Goal: Task Accomplishment & Management: Complete application form

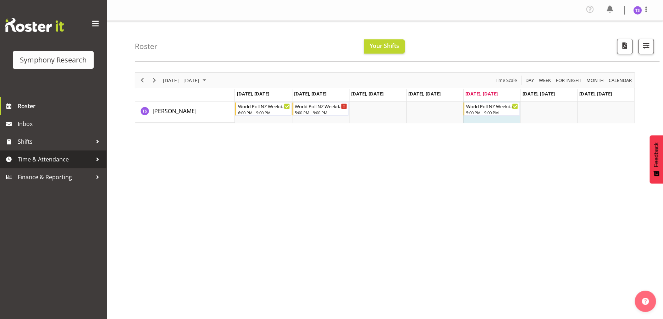
click at [41, 158] on span "Time & Attendance" at bounding box center [55, 159] width 75 height 11
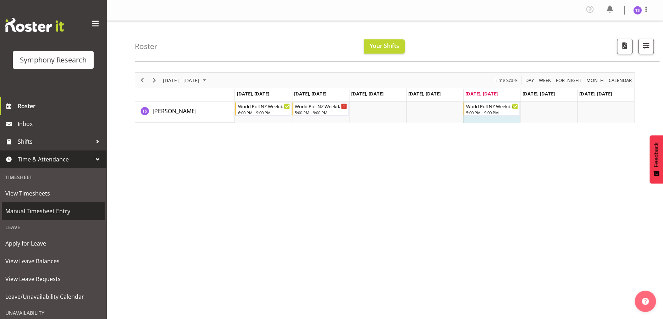
click at [37, 212] on span "Manual Timesheet Entry" at bounding box center [53, 211] width 96 height 11
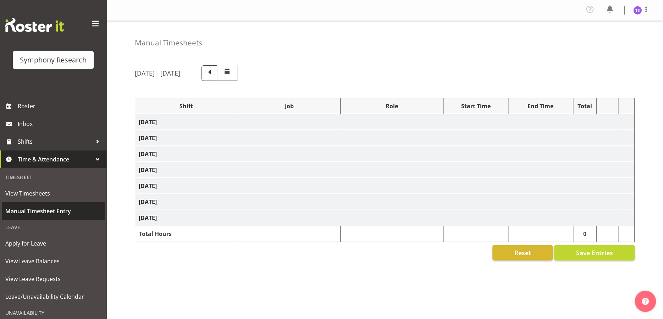
select select "48116"
select select "10527"
select select "47"
select select "48116"
select select "10527"
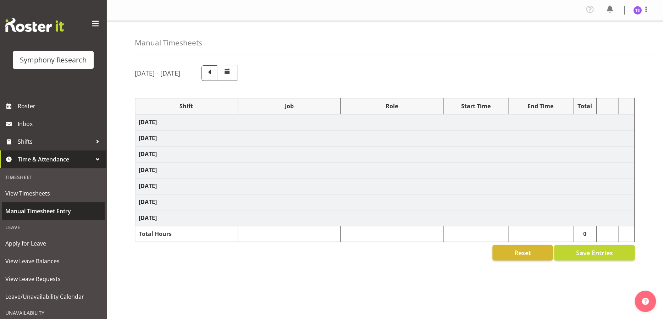
select select "47"
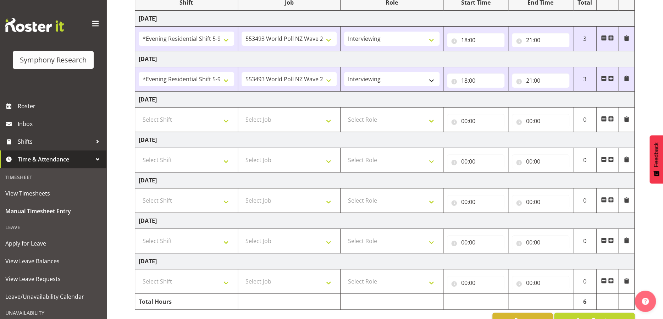
scroll to position [106, 0]
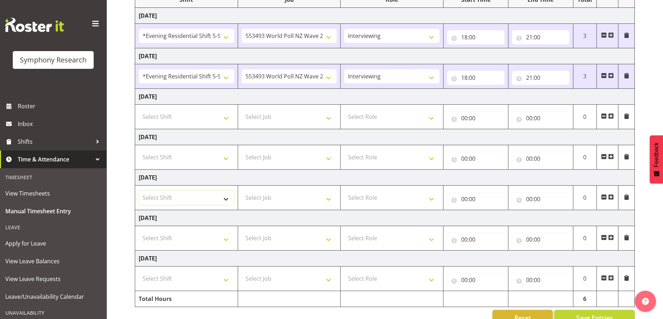
click at [176, 192] on select "Select Shift !!Weekend Residential (Roster IT Shift Label) *Business 9/10am ~ 4…" at bounding box center [186, 198] width 95 height 14
select select "41604"
click at [139, 191] on select "Select Shift !!Weekend Residential (Roster IT Shift Label) *Business 9/10am ~ 4…" at bounding box center [186, 198] width 95 height 14
click at [326, 198] on select "Select Job 550060 IF Admin 553492 World Poll Aus Wave 2 Main 2025 553493 World …" at bounding box center [289, 198] width 95 height 14
select select "10527"
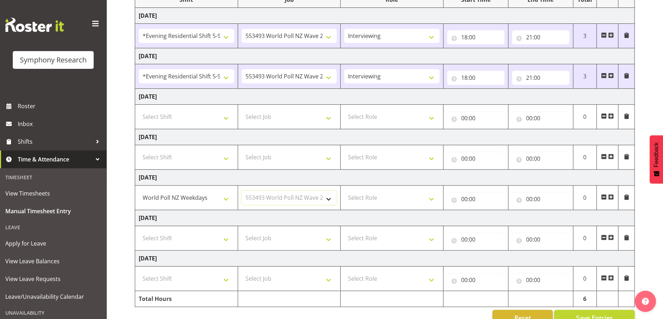
click at [242, 191] on select "Select Job 550060 IF Admin 553492 World Poll Aus Wave 2 Main 2025 553493 World …" at bounding box center [289, 198] width 95 height 14
click at [432, 201] on select "Select Role Briefing Interviewing" at bounding box center [391, 198] width 95 height 14
select select "47"
click at [344, 191] on select "Select Role Briefing Interviewing" at bounding box center [391, 198] width 95 height 14
click at [470, 201] on input "00:00" at bounding box center [475, 199] width 57 height 14
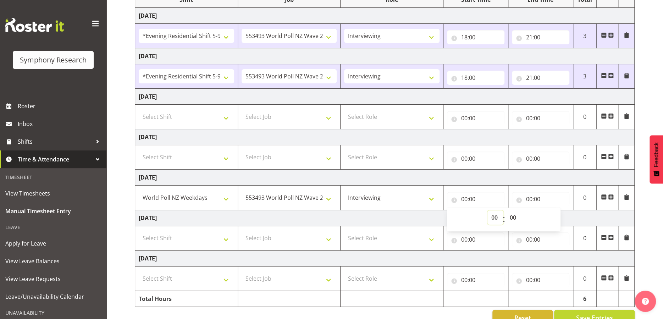
click at [495, 216] on select "00 01 02 03 04 05 06 07 08 09 10 11 12 13 14 15 16 17 18 19 20 21 22 23" at bounding box center [496, 217] width 16 height 14
select select "18"
click at [488, 210] on select "00 01 02 03 04 05 06 07 08 09 10 11 12 13 14 15 16 17 18 19 20 21 22 23" at bounding box center [496, 217] width 16 height 14
type input "18:00"
click at [534, 200] on input "00:00" at bounding box center [540, 199] width 57 height 14
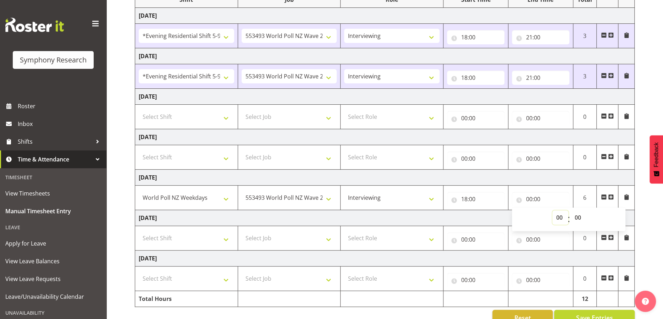
click at [559, 219] on select "00 01 02 03 04 05 06 07 08 09 10 11 12 13 14 15 16 17 18 19 20 21 22 23" at bounding box center [561, 217] width 16 height 14
select select "21"
click at [553, 210] on select "00 01 02 03 04 05 06 07 08 09 10 11 12 13 14 15 16 17 18 19 20 21 22 23" at bounding box center [561, 217] width 16 height 14
type input "21:00"
click at [475, 220] on td "Saturday 30th August 2025" at bounding box center [385, 218] width 500 height 16
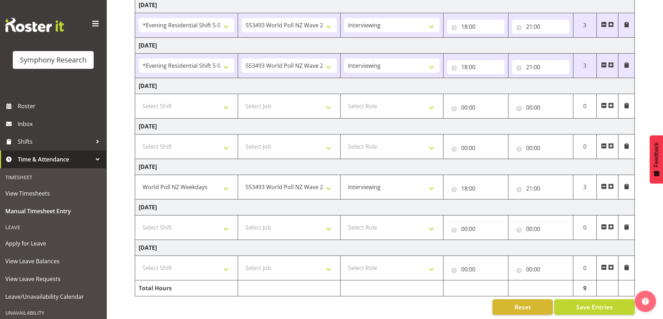
scroll to position [123, 0]
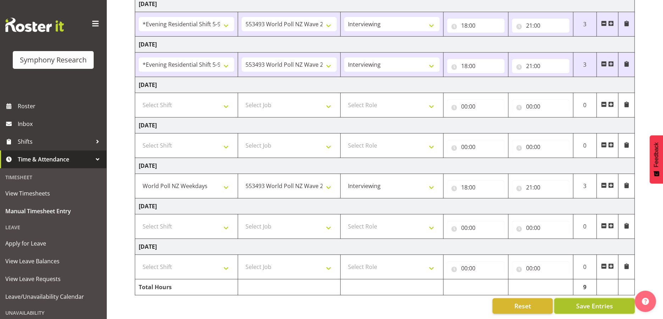
click at [581, 301] on span "Save Entries" at bounding box center [594, 305] width 37 height 9
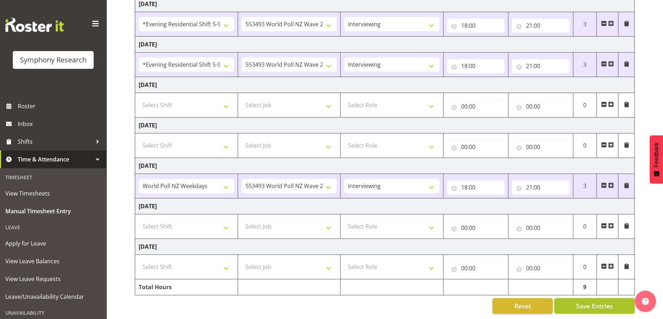
click at [589, 301] on span "Save Entries" at bounding box center [594, 305] width 37 height 9
click at [581, 304] on span "Save Entries" at bounding box center [594, 305] width 37 height 9
